Goal: Task Accomplishment & Management: Complete application form

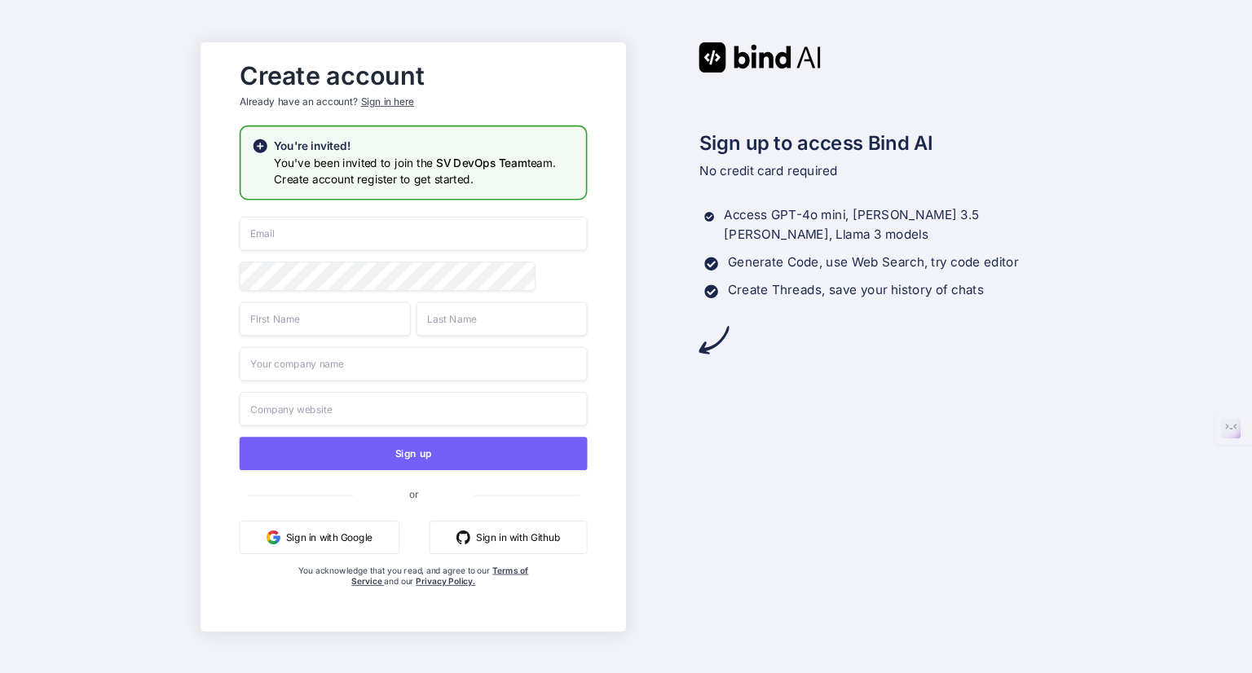
click at [298, 241] on input "email" at bounding box center [413, 234] width 348 height 34
type input "[EMAIL_ADDRESS][DOMAIN_NAME]"
type input "Yasir"
type input "Masood"
type input "Softvative"
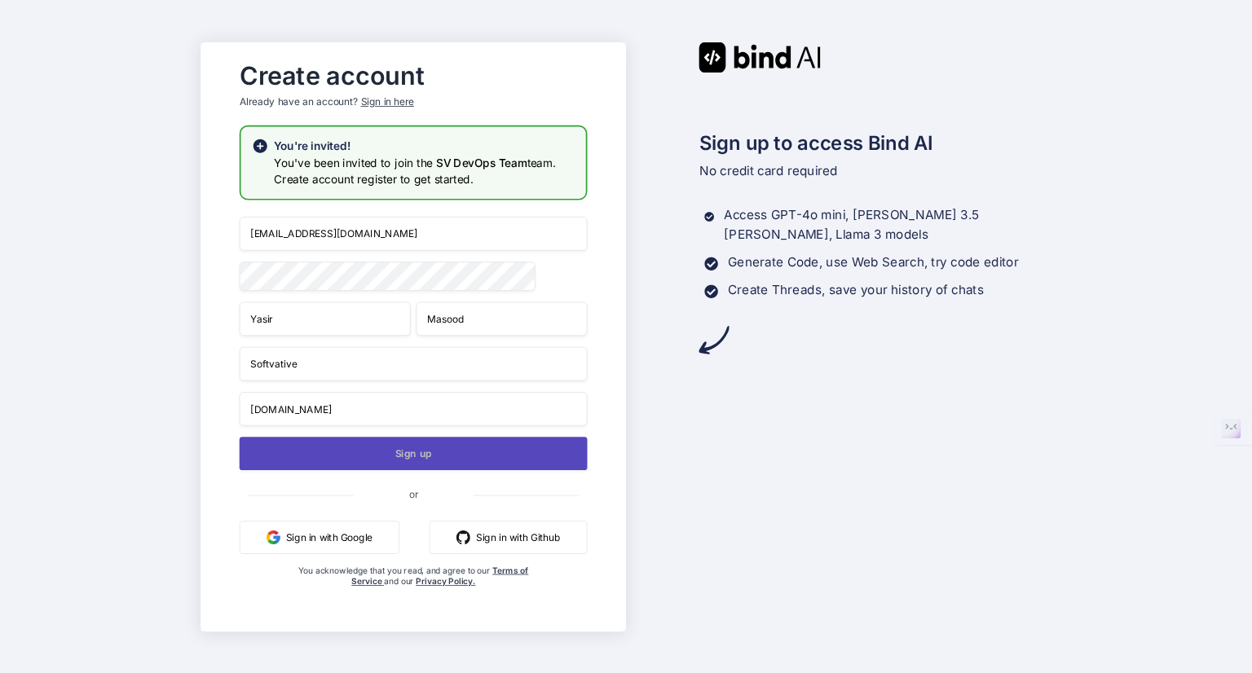
type input "www.softvative.com"
click at [347, 447] on button "Sign up" at bounding box center [413, 453] width 348 height 33
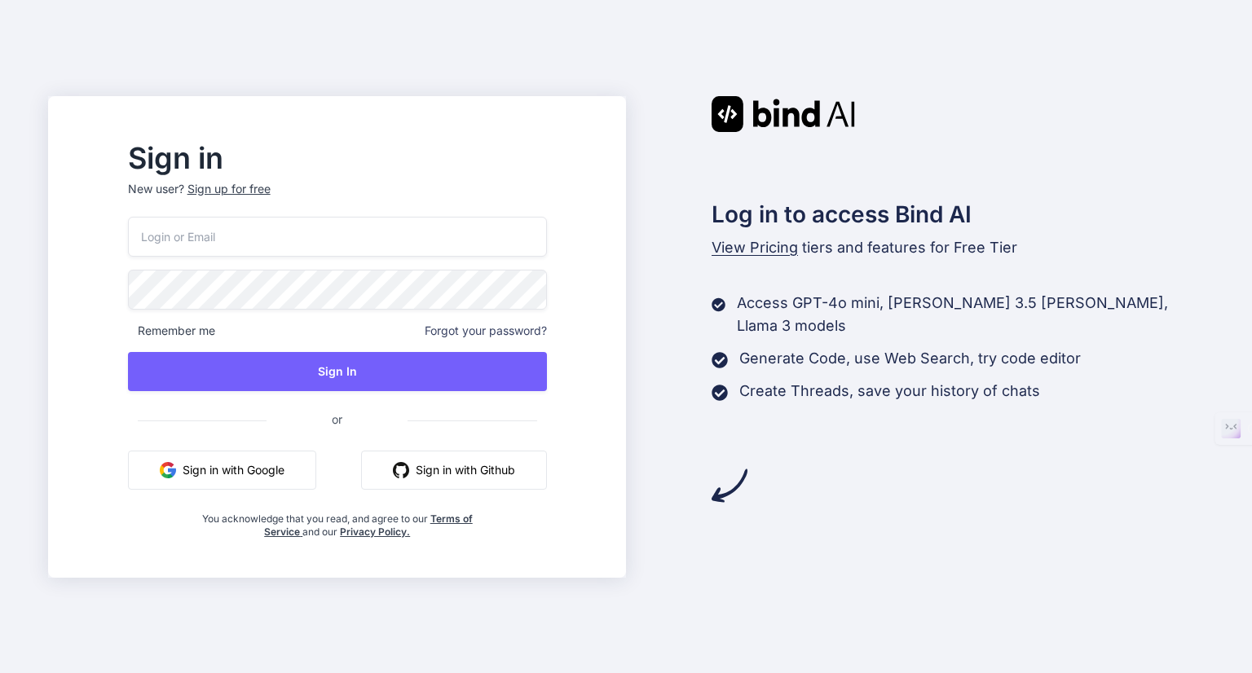
click at [223, 235] on input "email" at bounding box center [337, 237] width 419 height 40
type input "[EMAIL_ADDRESS][DOMAIN_NAME]"
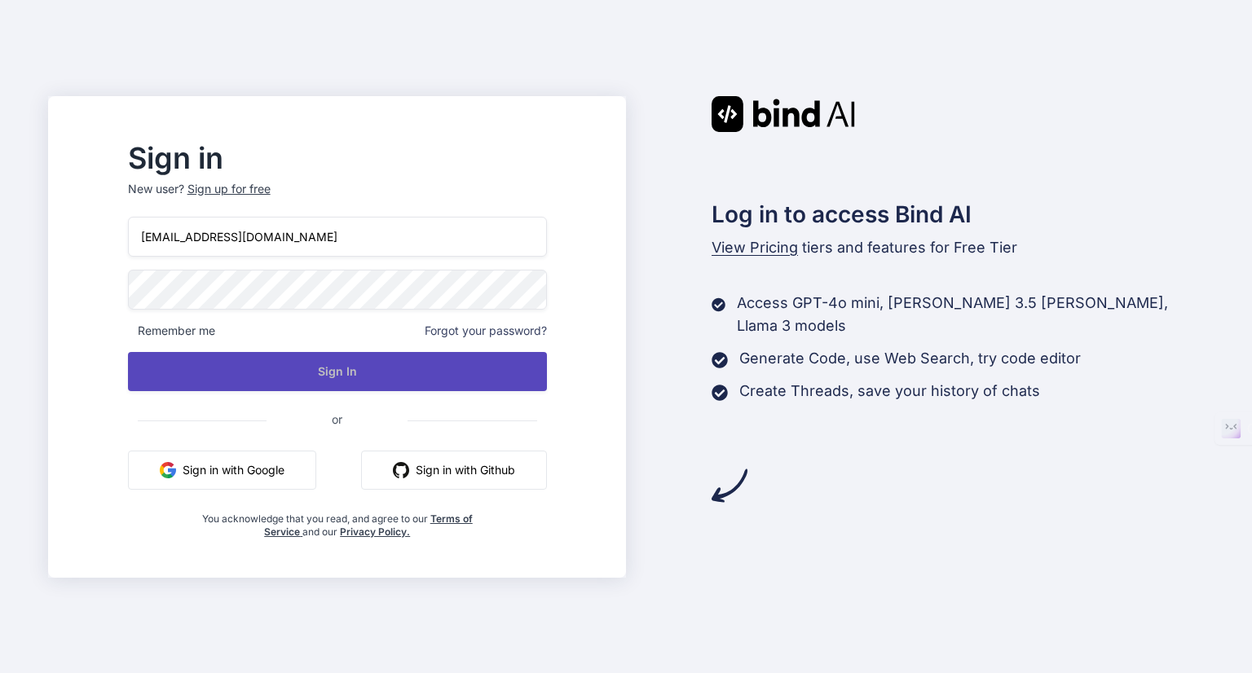
click at [306, 370] on button "Sign In" at bounding box center [337, 371] width 419 height 39
click at [435, 377] on button "Sign In" at bounding box center [337, 371] width 419 height 39
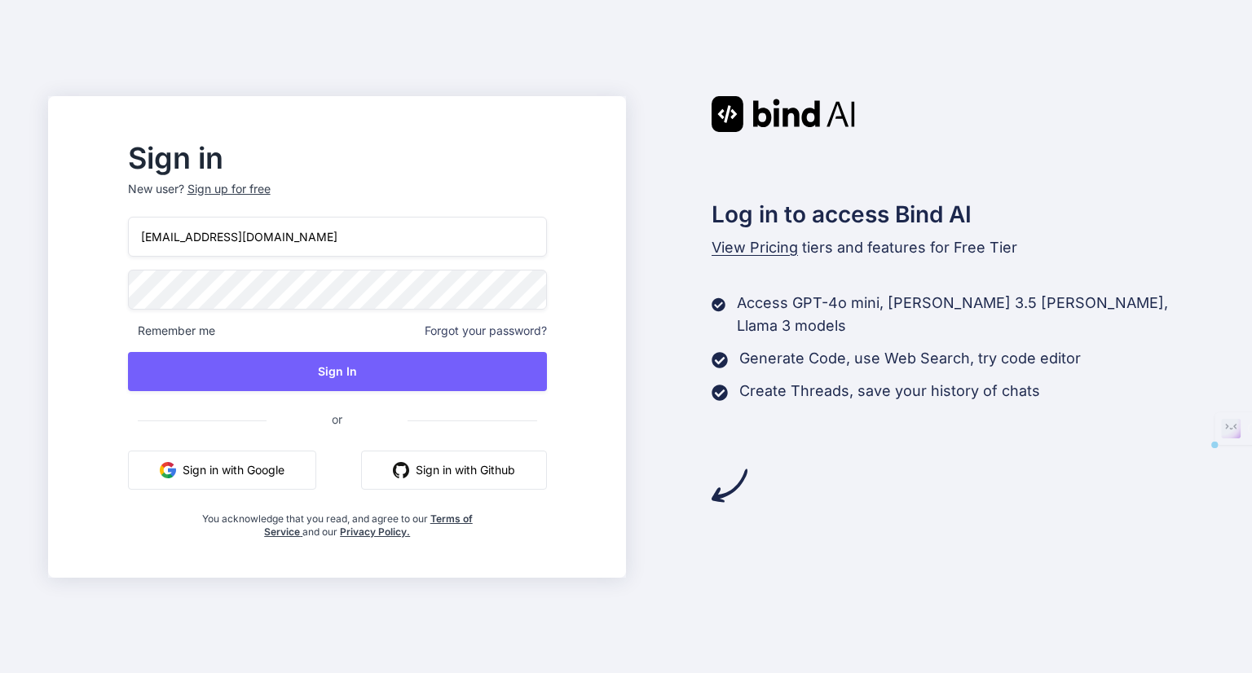
click at [39, 223] on div "Sign in New user? Sign up for free yasir@softvative.com Remember me Forgot your…" at bounding box center [626, 336] width 1252 height 673
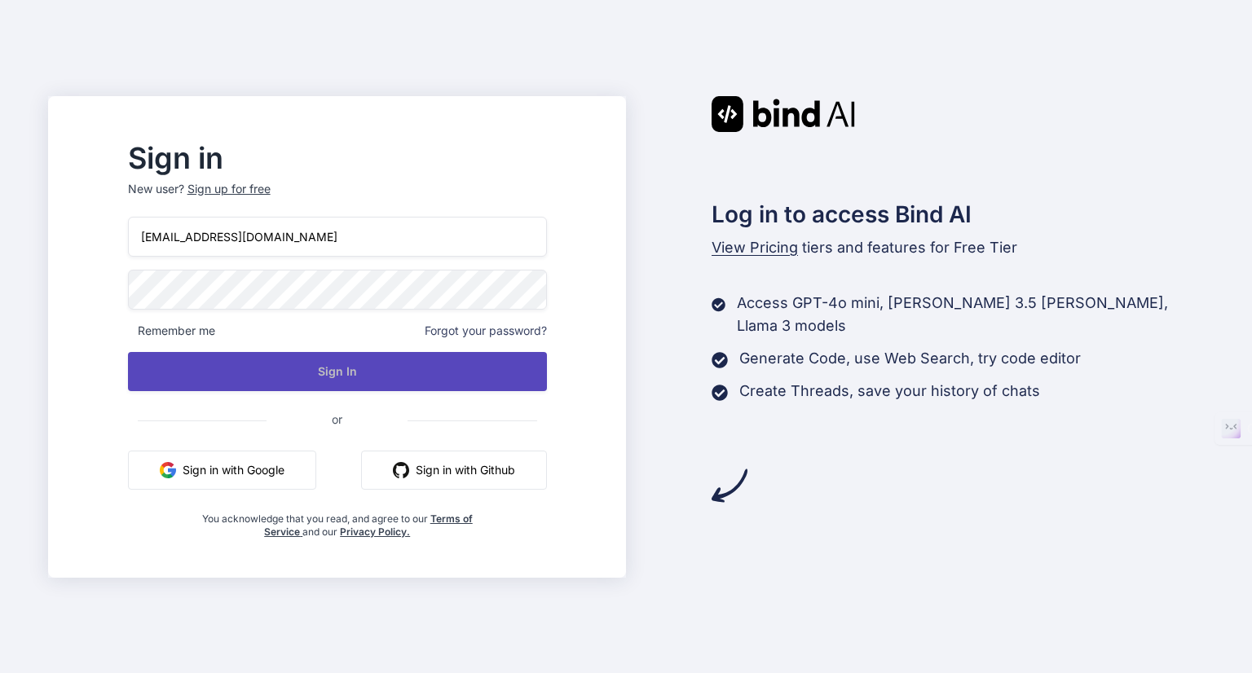
click at [261, 364] on button "Sign In" at bounding box center [337, 371] width 419 height 39
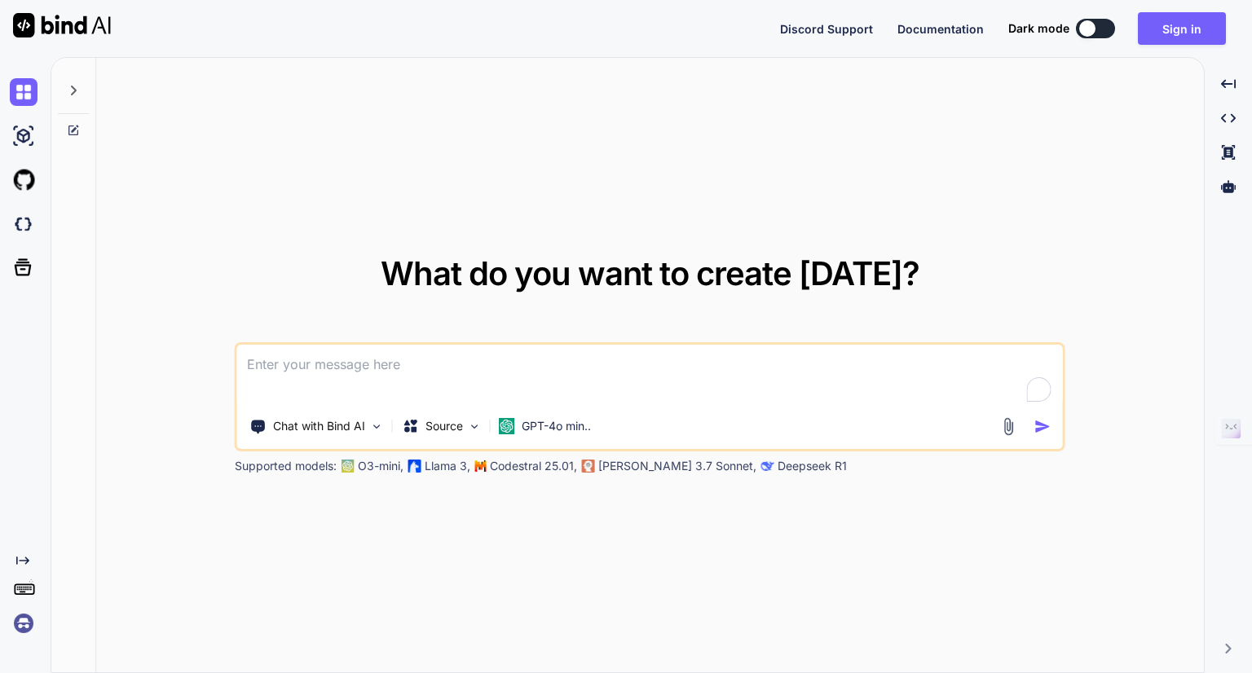
type textarea "x"
click at [1158, 31] on button "Sign in" at bounding box center [1182, 28] width 88 height 33
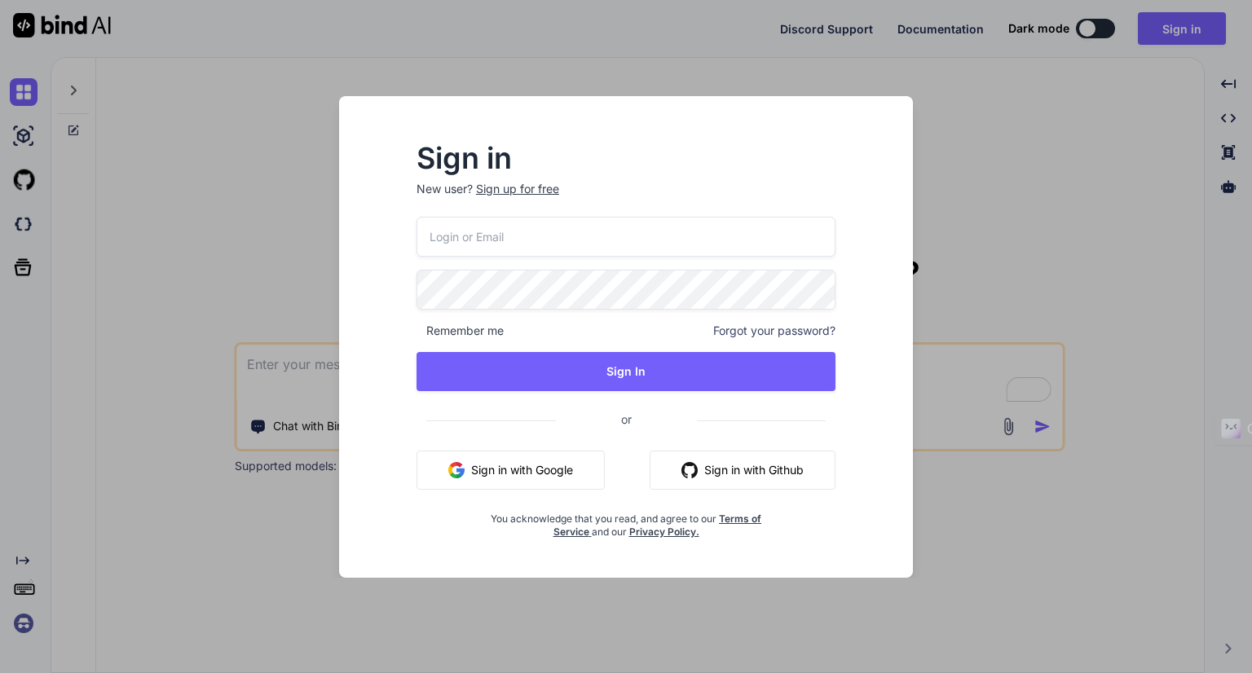
click at [529, 226] on input "email" at bounding box center [626, 237] width 419 height 40
type input "[EMAIL_ADDRESS][DOMAIN_NAME]"
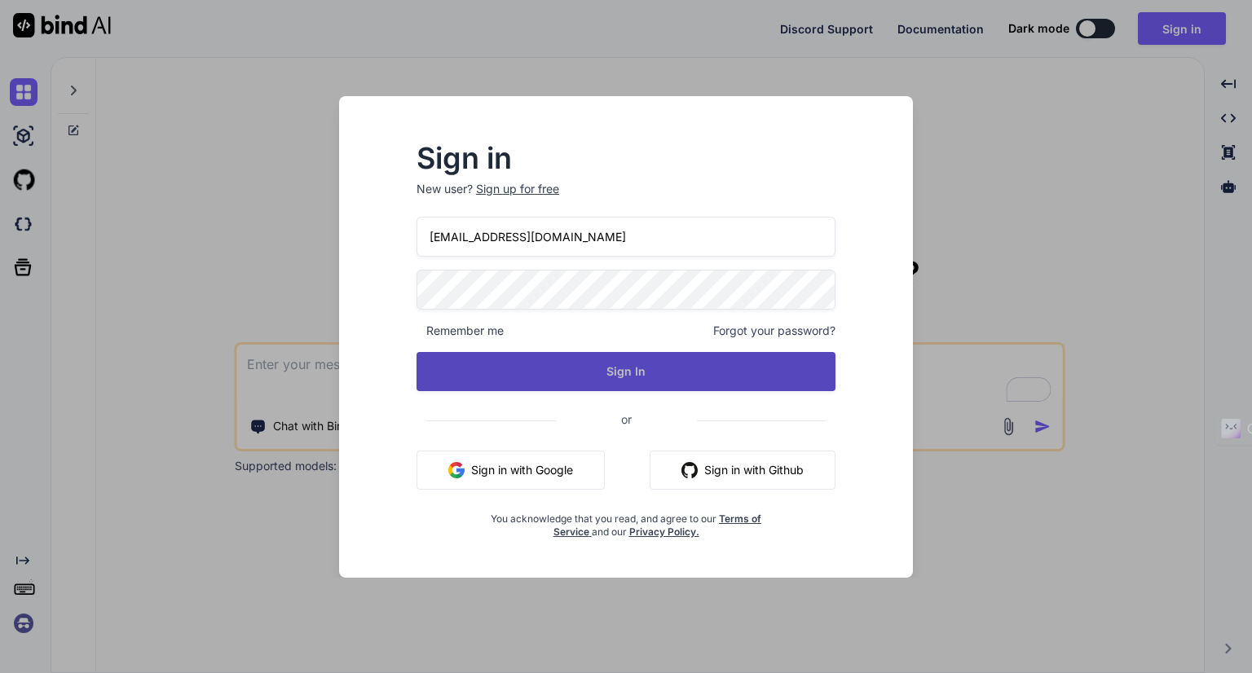
click at [512, 355] on button "Sign In" at bounding box center [626, 371] width 419 height 39
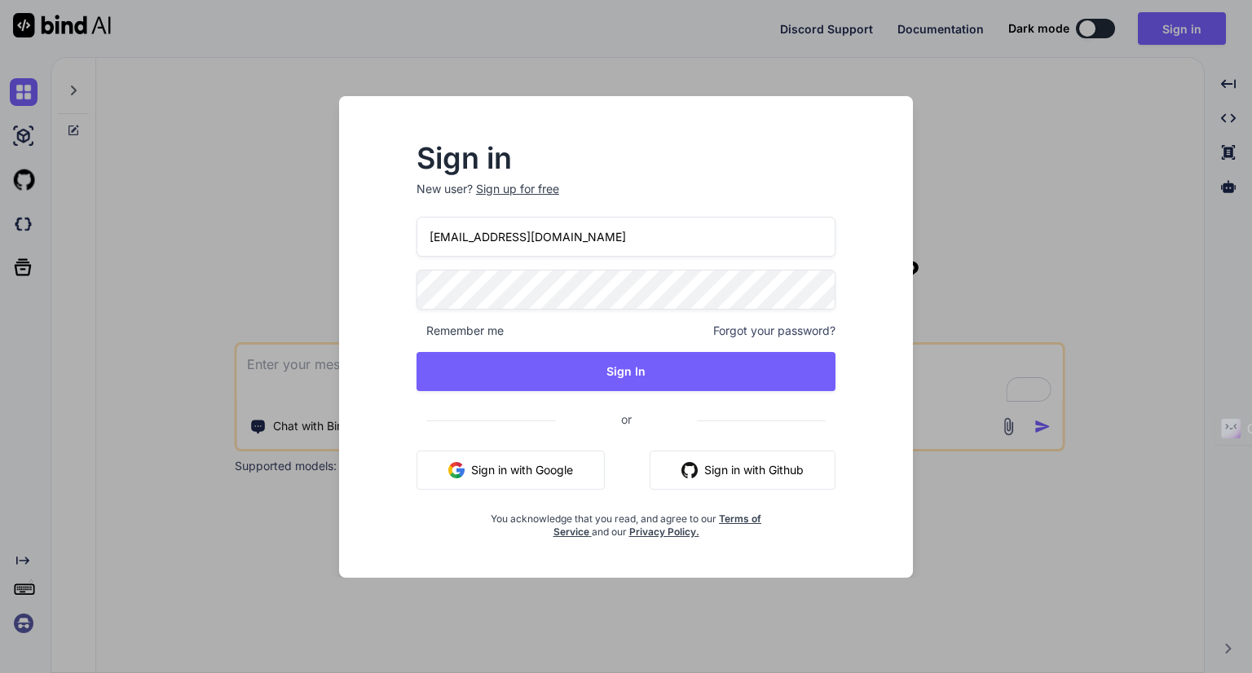
click at [757, 325] on span "Forgot your password?" at bounding box center [774, 331] width 122 height 16
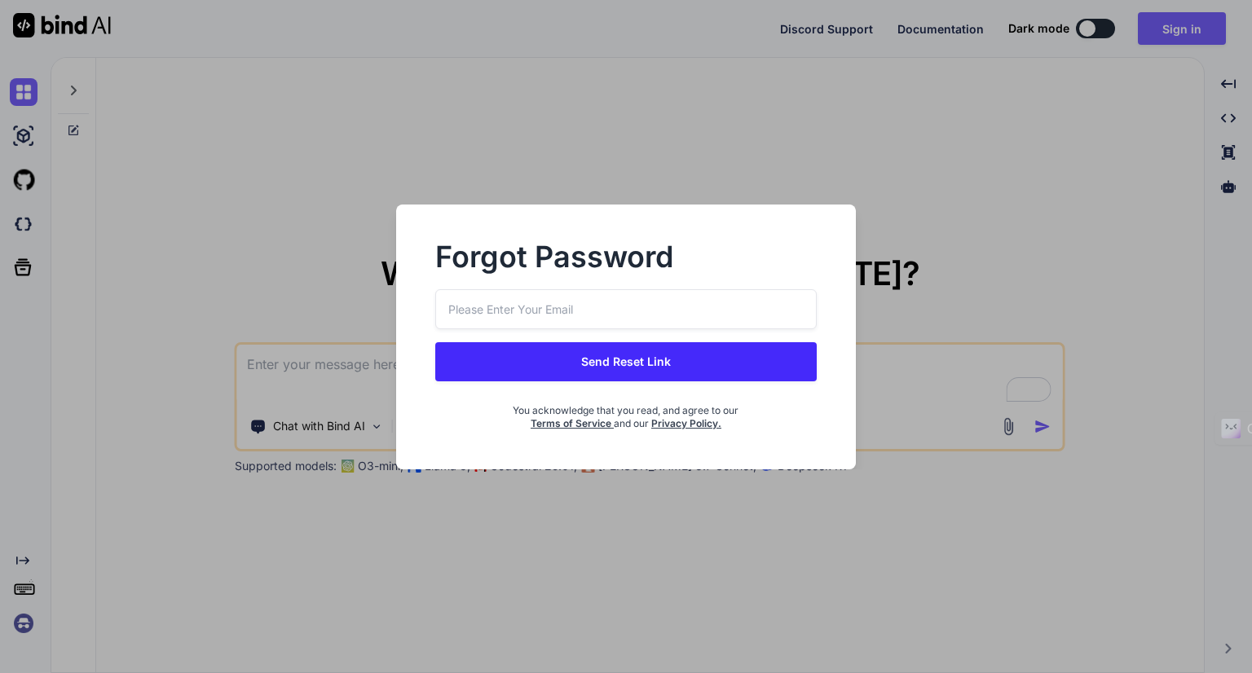
click at [571, 311] on input "email" at bounding box center [625, 309] width 381 height 40
type input "[EMAIL_ADDRESS][DOMAIN_NAME]"
click at [641, 371] on button "Send Reset Link" at bounding box center [625, 361] width 381 height 39
click at [636, 355] on button "Send Reset Link" at bounding box center [625, 361] width 381 height 39
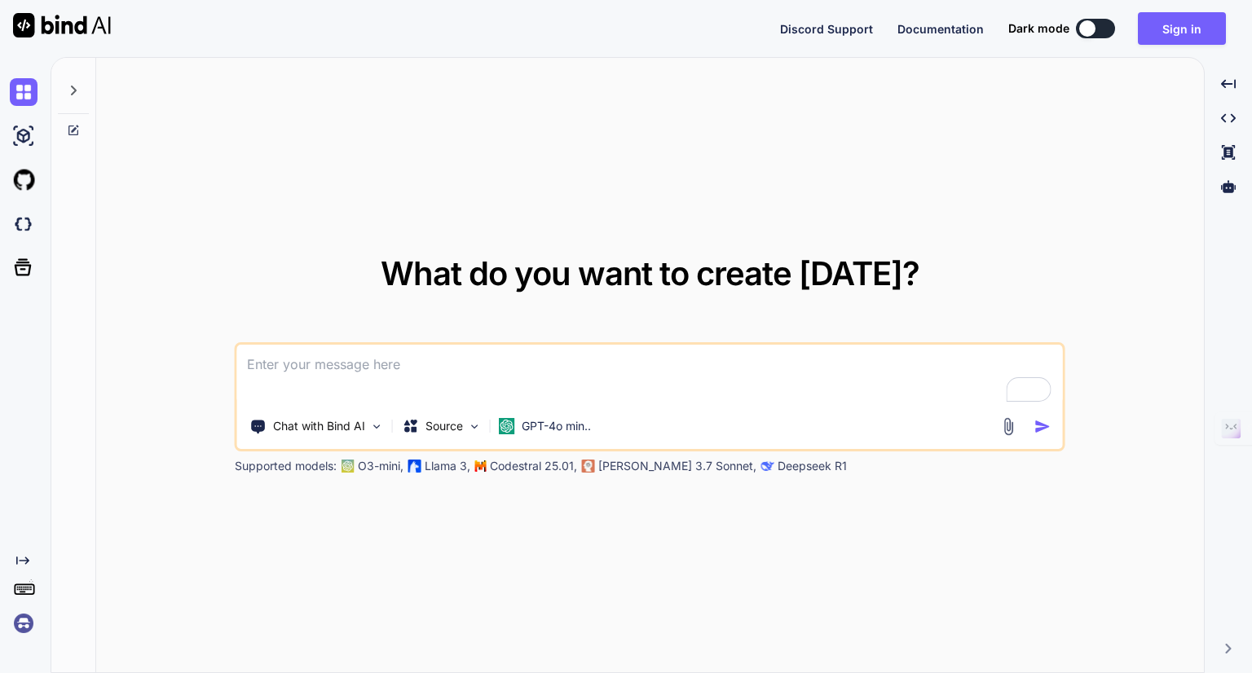
click at [473, 30] on div "Discord Support Documentation Dark mode Sign in Created with Pixso." at bounding box center [626, 28] width 1252 height 57
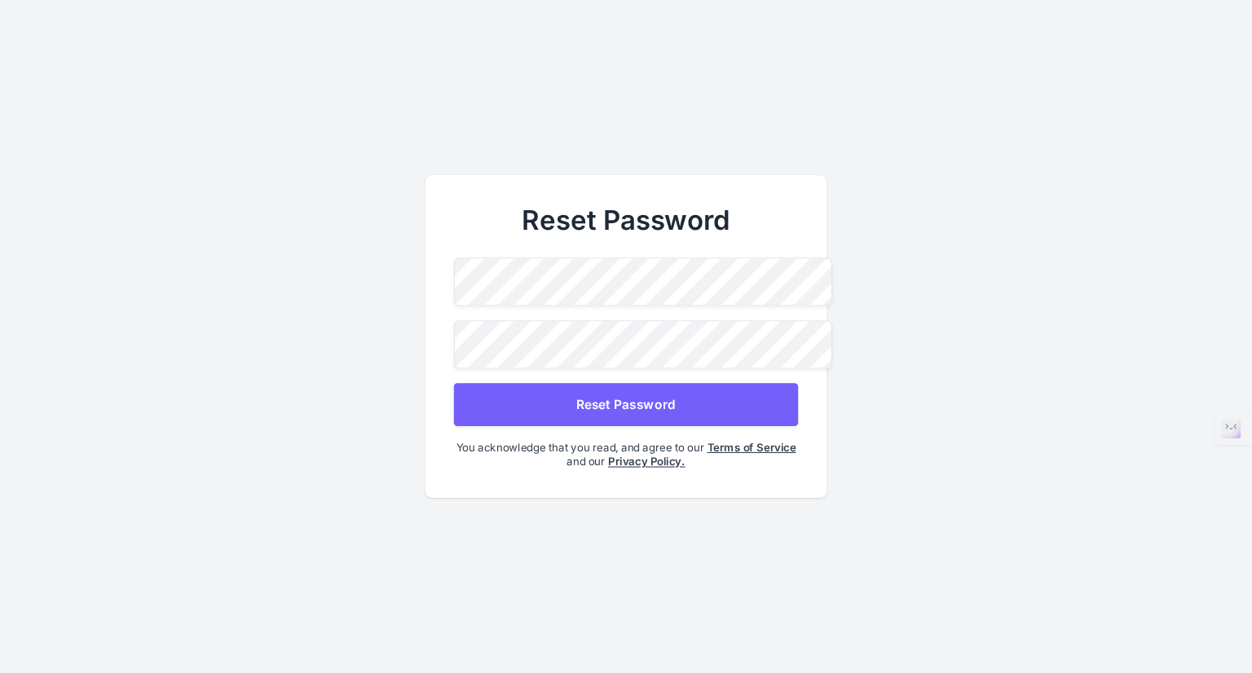
click at [550, 407] on button "Reset Password" at bounding box center [626, 404] width 344 height 43
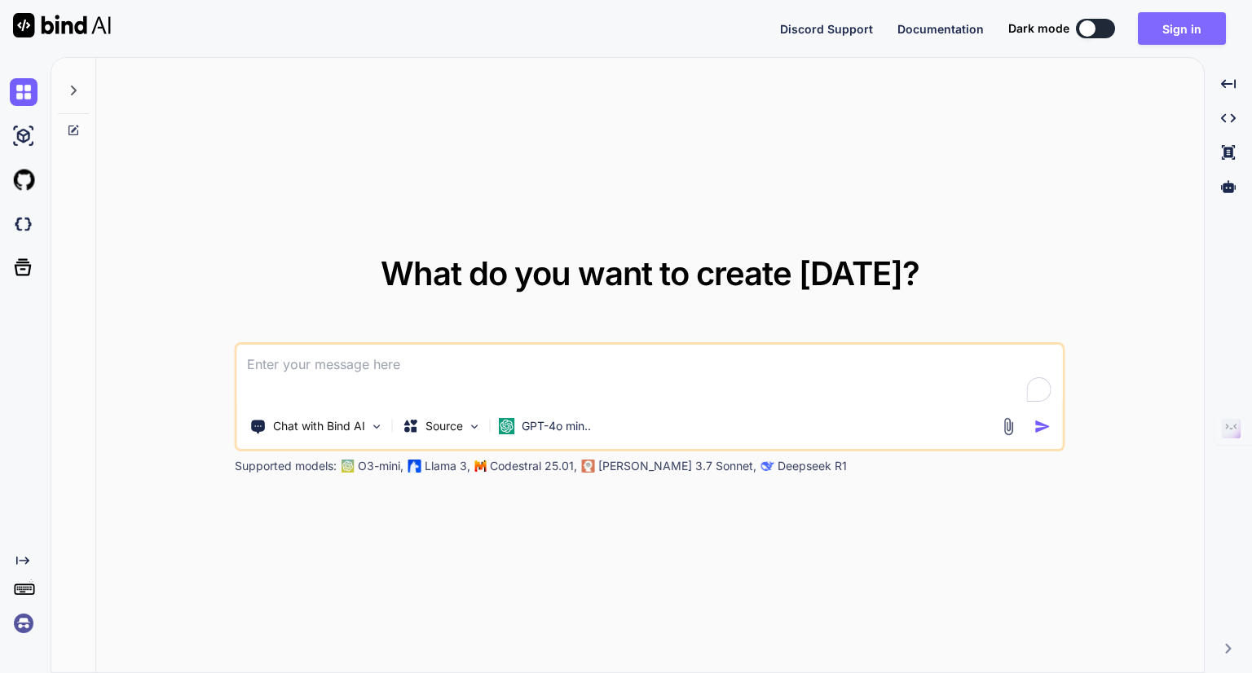
type textarea "x"
click at [1174, 42] on button "Sign in" at bounding box center [1182, 28] width 88 height 33
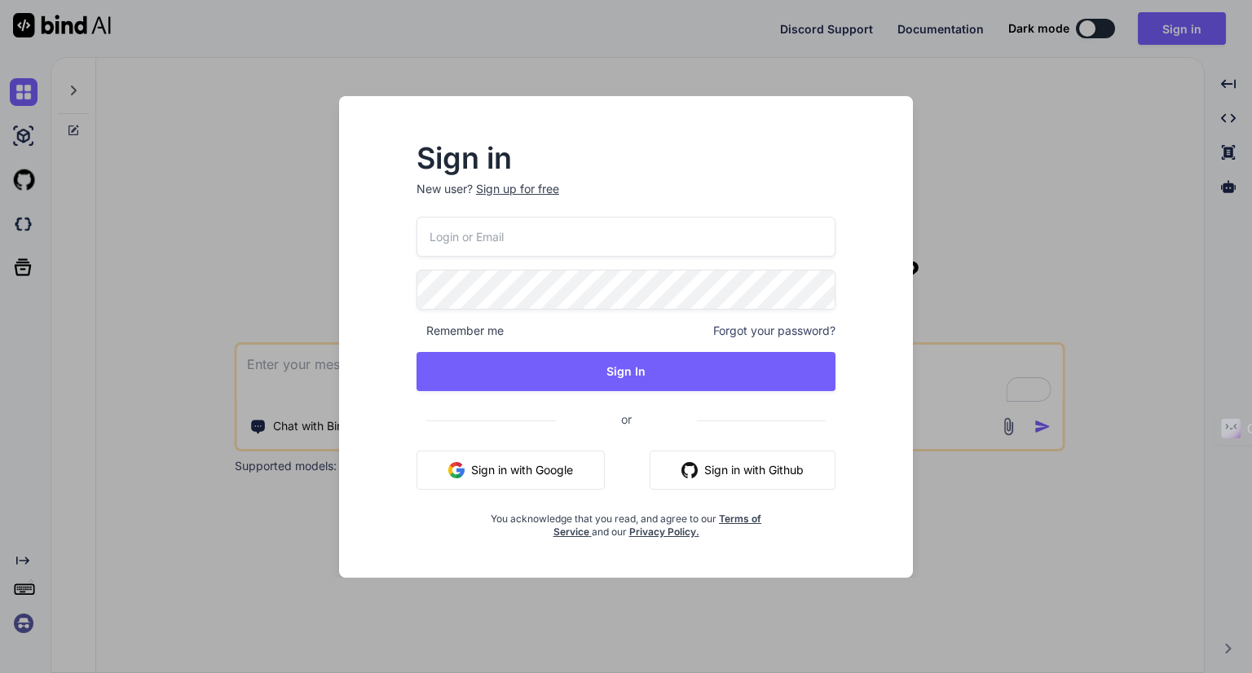
click at [468, 247] on input "email" at bounding box center [626, 237] width 419 height 40
type input "[EMAIL_ADDRESS][DOMAIN_NAME]"
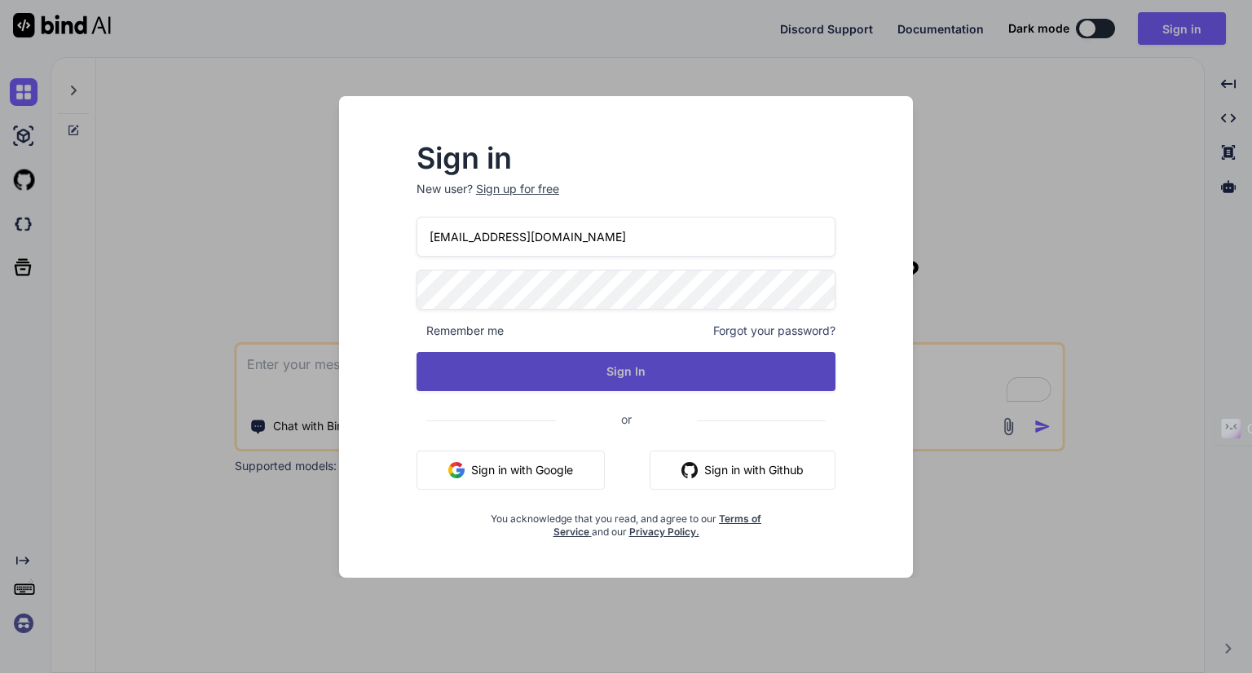
click at [629, 371] on button "Sign In" at bounding box center [626, 371] width 419 height 39
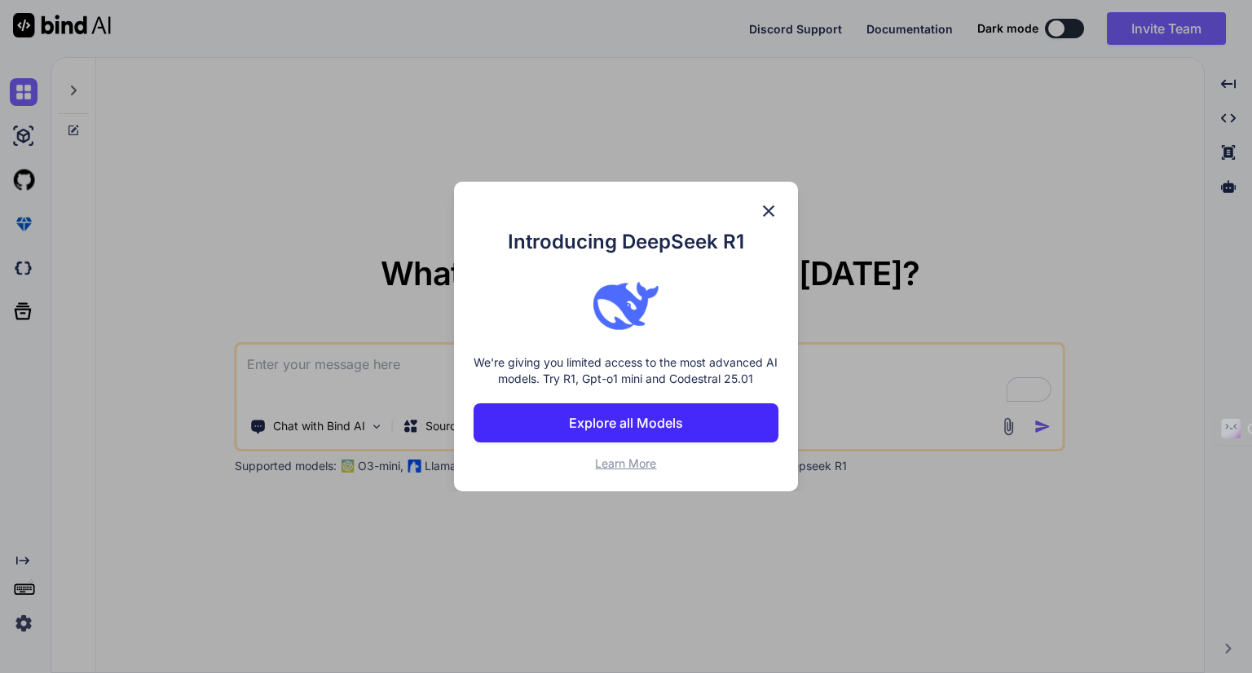
click at [690, 428] on button "Explore all Models" at bounding box center [626, 423] width 305 height 39
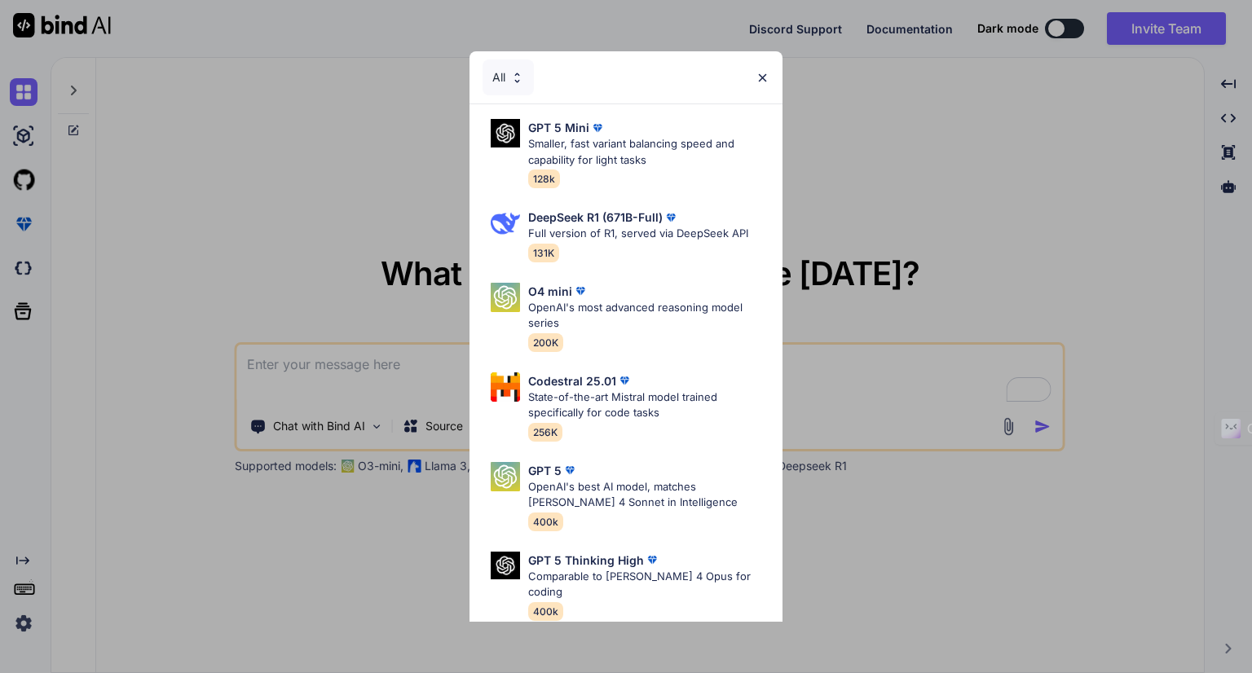
type textarea "x"
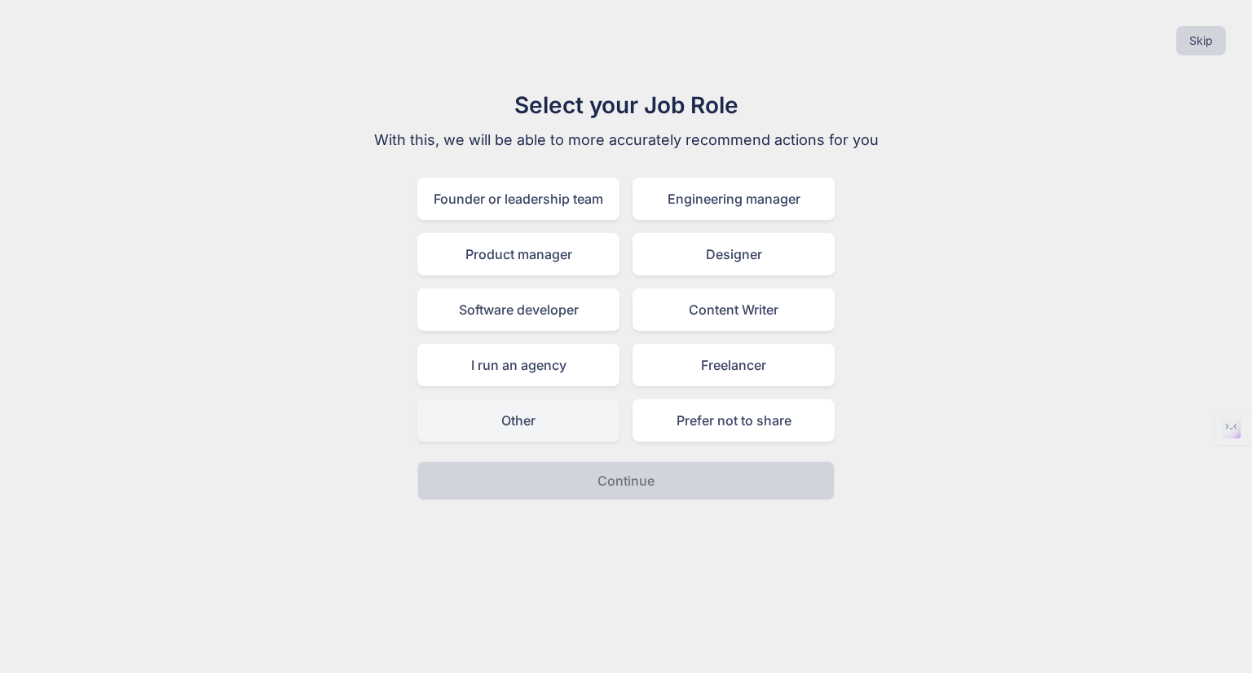
click at [510, 428] on div "Other" at bounding box center [518, 421] width 202 height 42
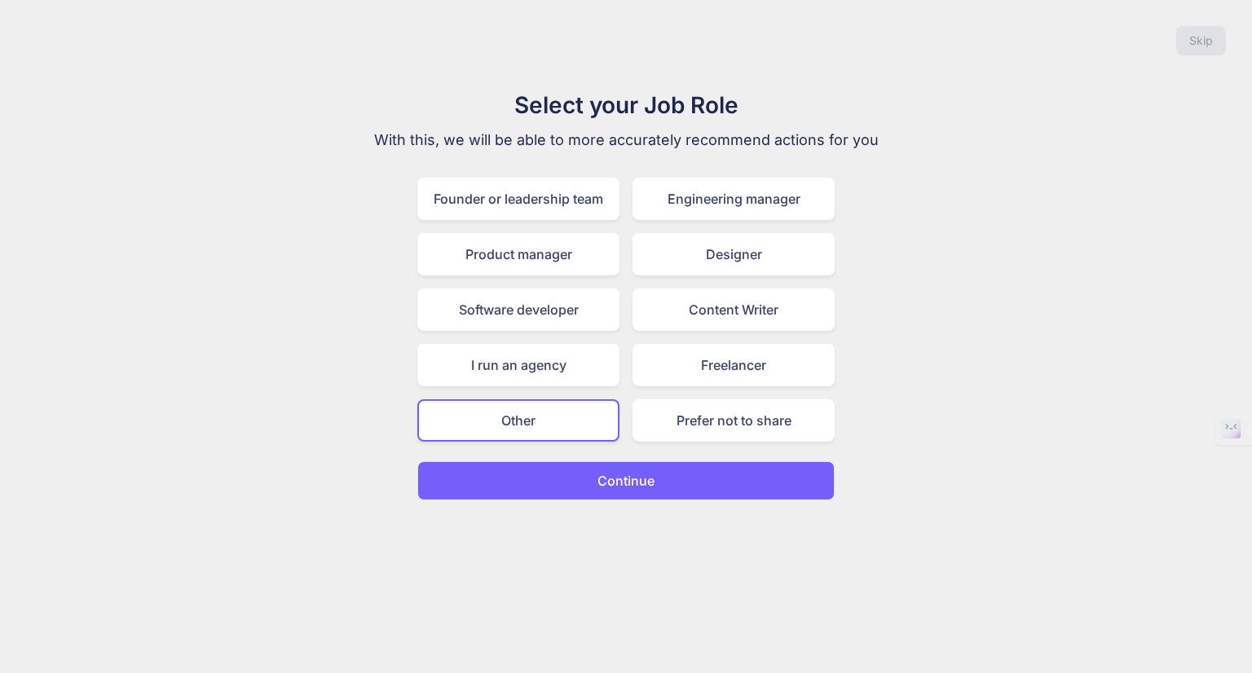
click at [565, 469] on button "Continue" at bounding box center [625, 480] width 417 height 39
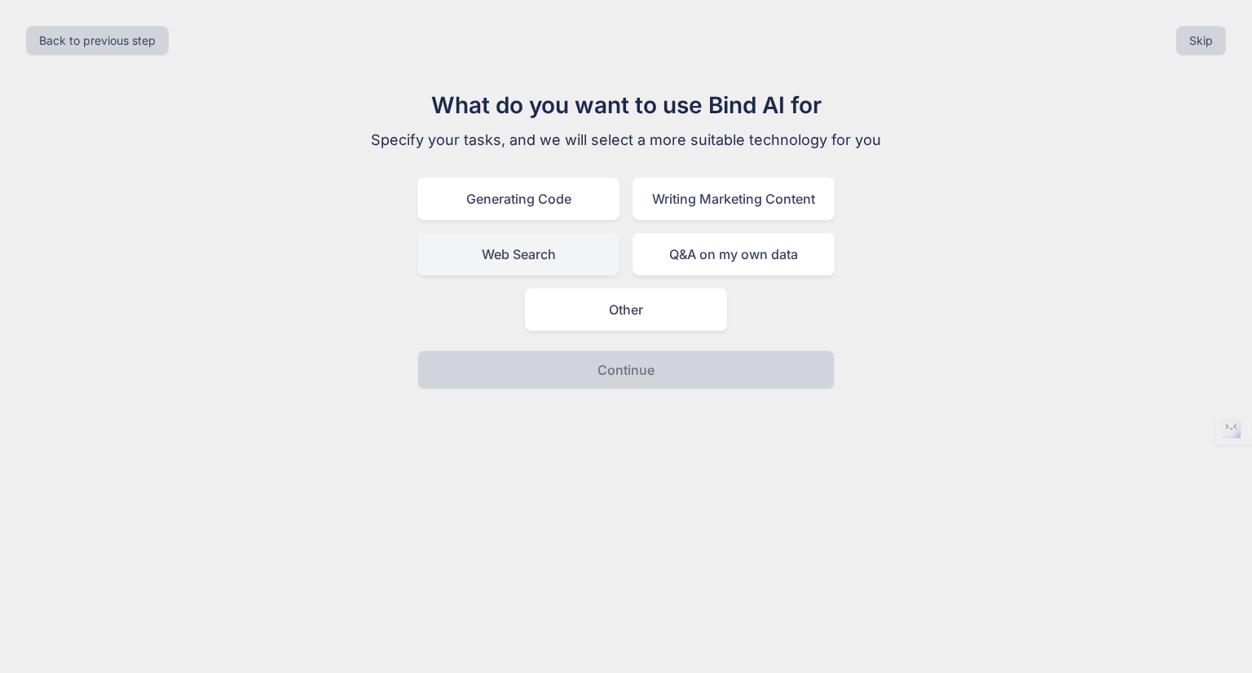
click at [554, 249] on div "Web Search" at bounding box center [518, 254] width 202 height 42
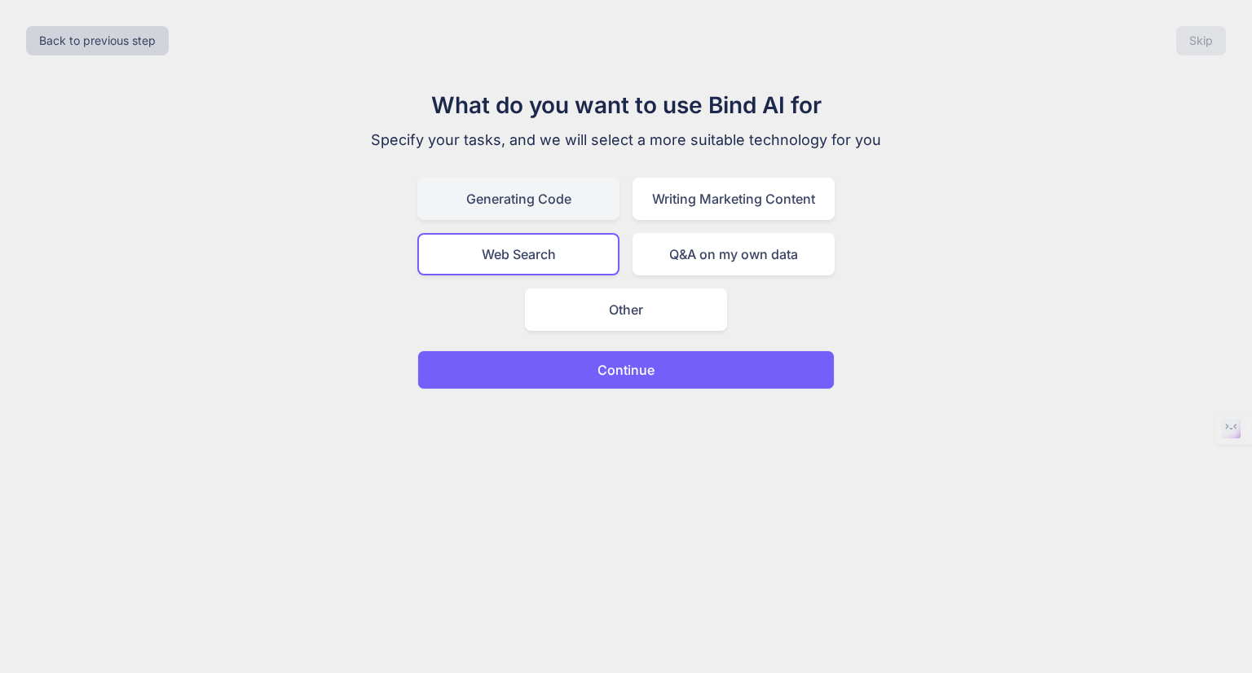
click at [534, 200] on div "Generating Code" at bounding box center [518, 199] width 202 height 42
click at [594, 369] on button "Continue" at bounding box center [625, 370] width 417 height 39
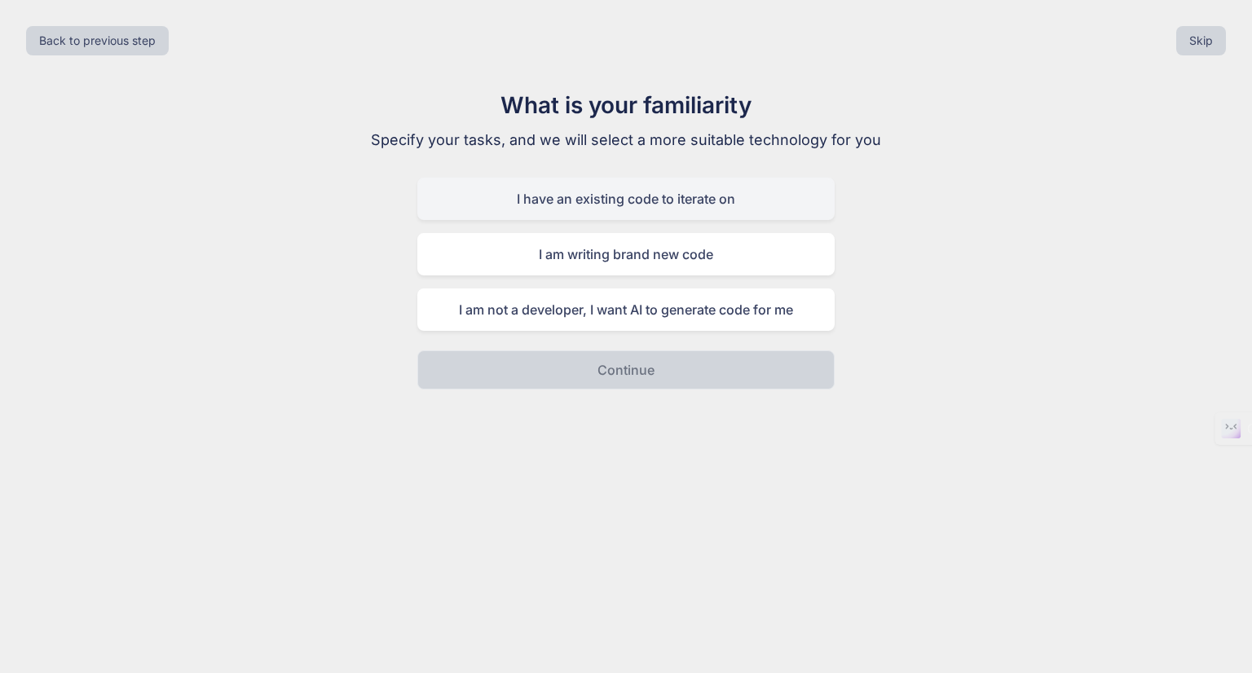
click at [610, 211] on div "I have an existing code to iterate on" at bounding box center [625, 199] width 417 height 42
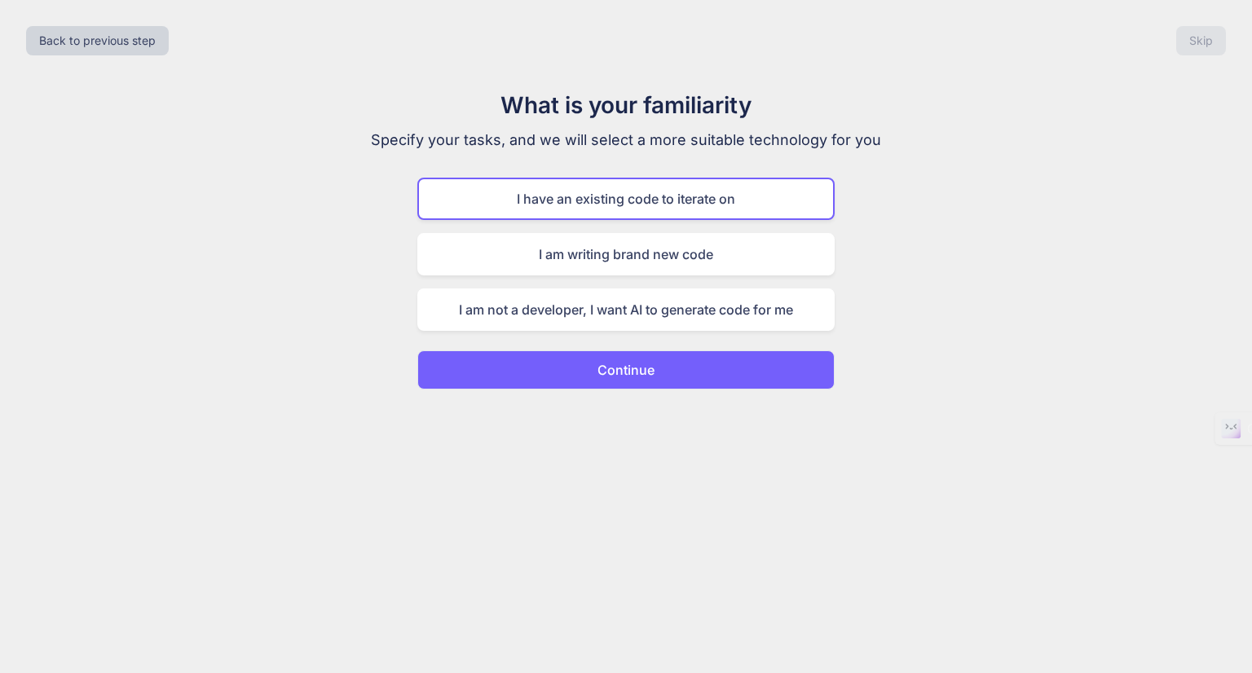
click at [659, 377] on button "Continue" at bounding box center [625, 370] width 417 height 39
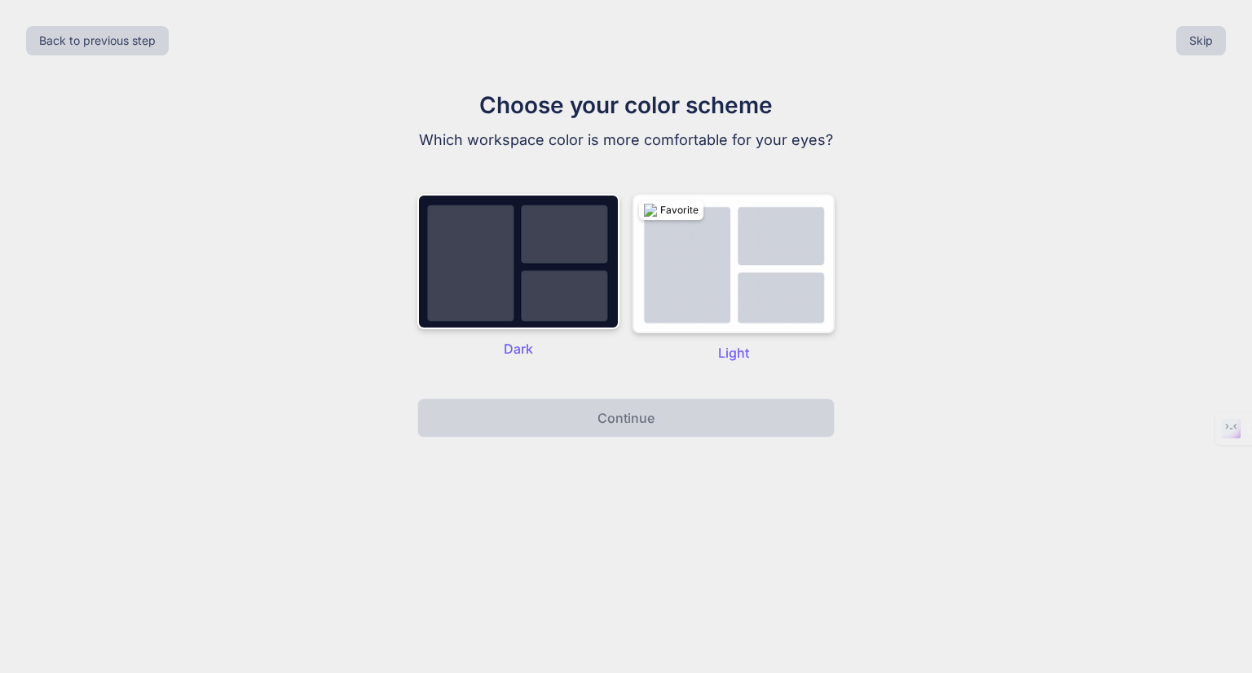
click at [700, 323] on img at bounding box center [734, 263] width 202 height 139
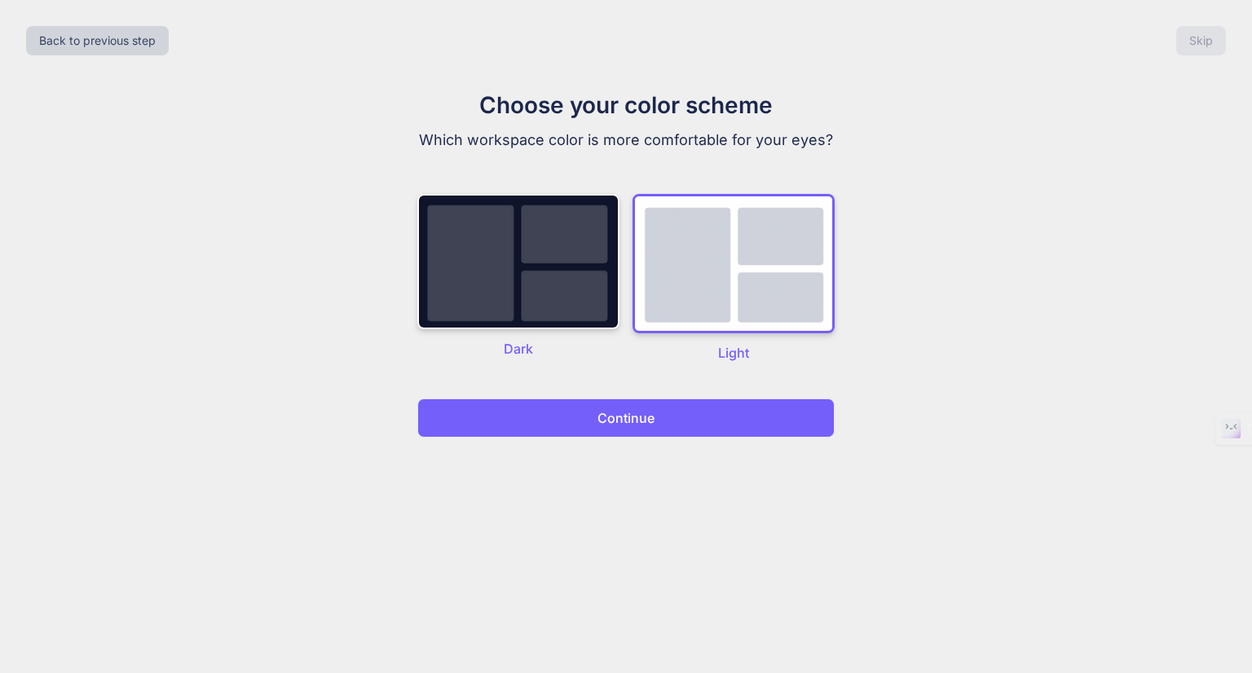
click at [667, 418] on button "Continue" at bounding box center [625, 418] width 417 height 39
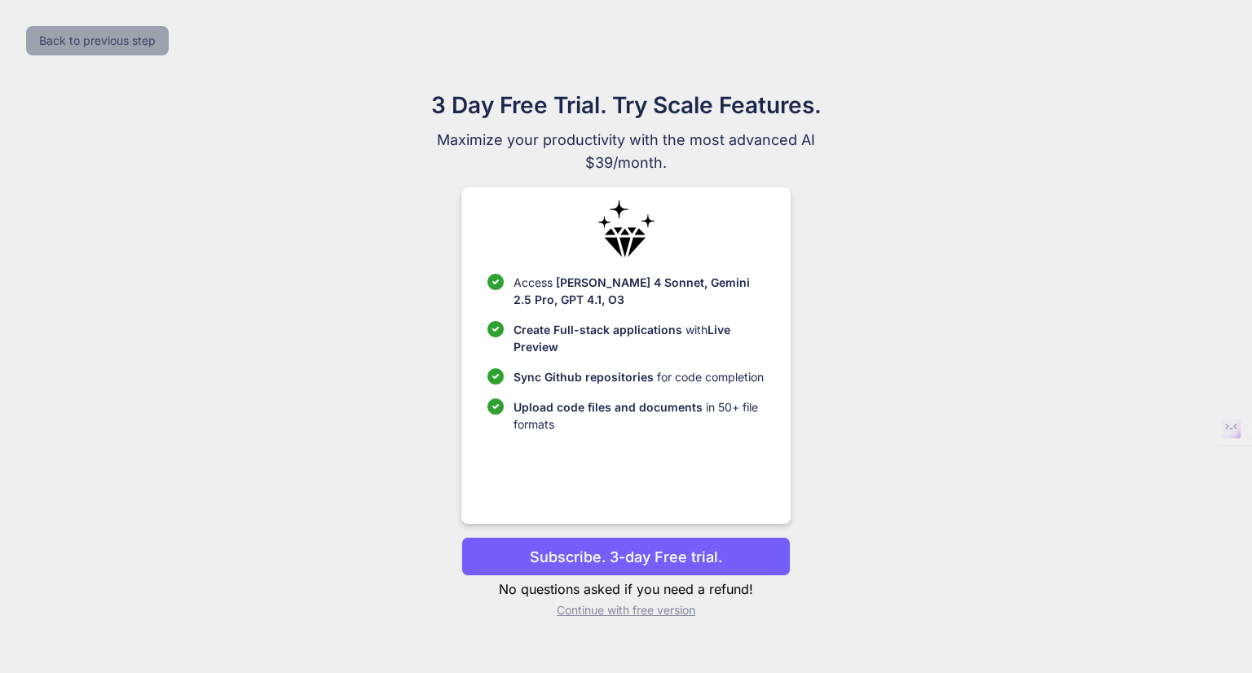
click at [68, 32] on button "Back to previous step" at bounding box center [97, 40] width 143 height 29
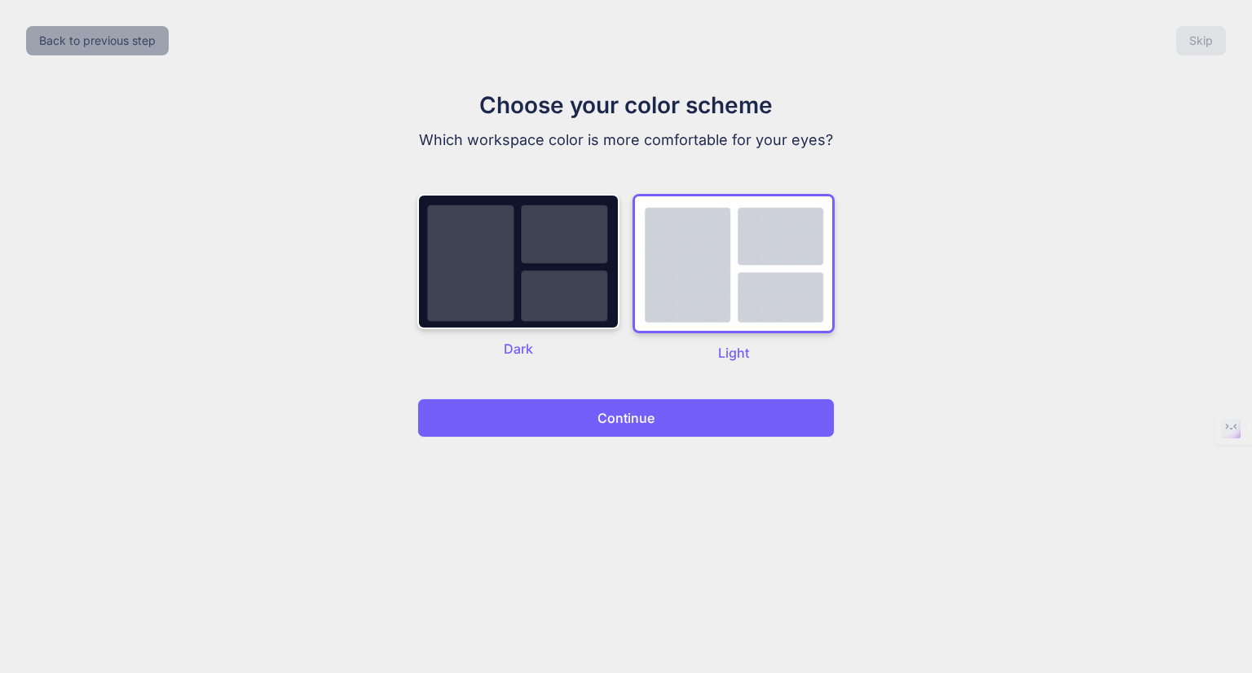
click at [124, 36] on button "Back to previous step" at bounding box center [97, 40] width 143 height 29
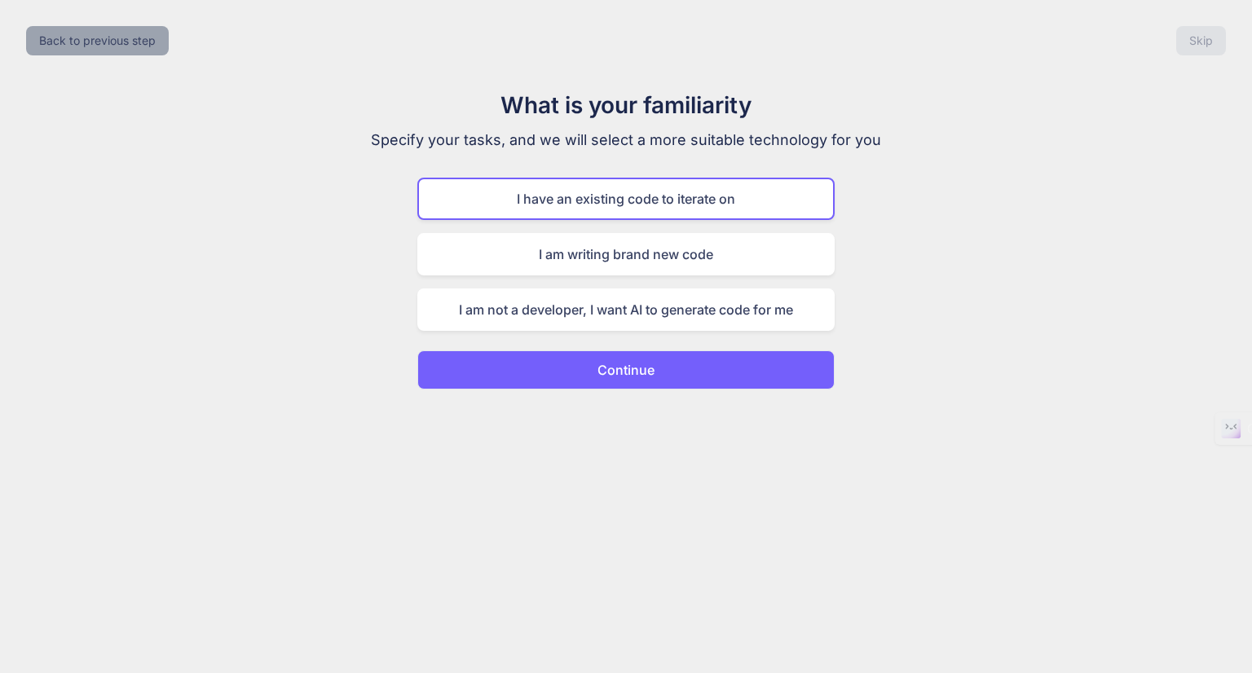
click at [98, 42] on button "Back to previous step" at bounding box center [97, 40] width 143 height 29
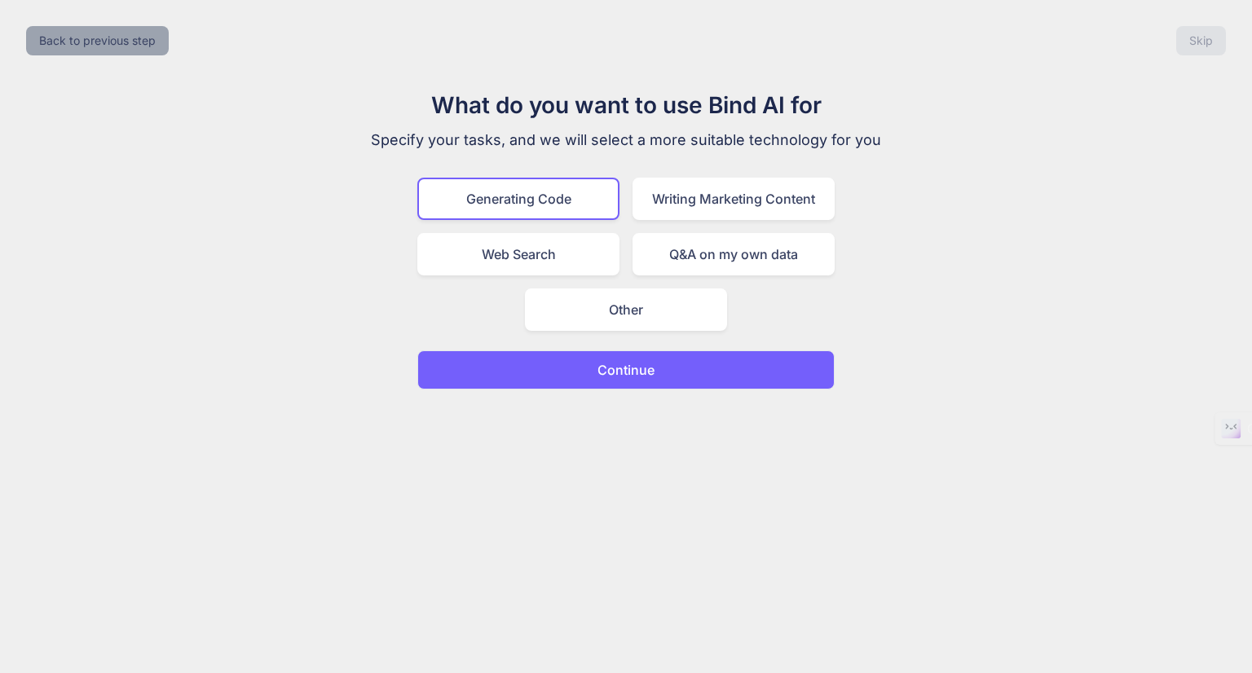
click at [104, 34] on button "Back to previous step" at bounding box center [97, 40] width 143 height 29
